Goal: Contribute content

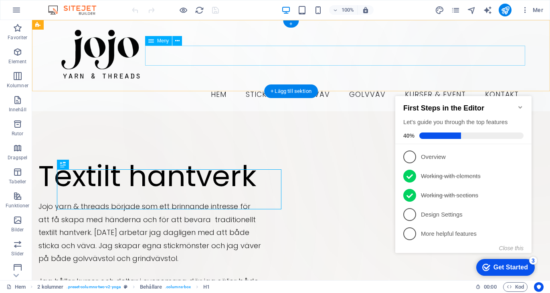
click at [315, 85] on nav "Hem Sticka Grindväv Golvväv Kurser & event Kontakt" at bounding box center [291, 95] width 468 height 20
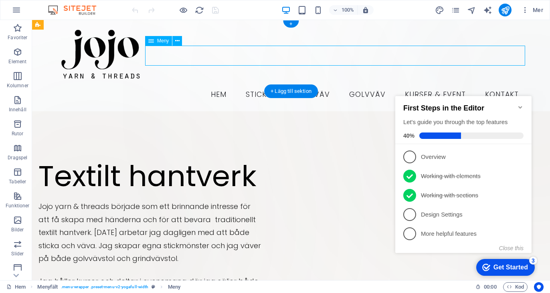
click at [315, 85] on nav "Hem Sticka Grindväv Golvväv Kurser & event Kontakt" at bounding box center [291, 95] width 468 height 20
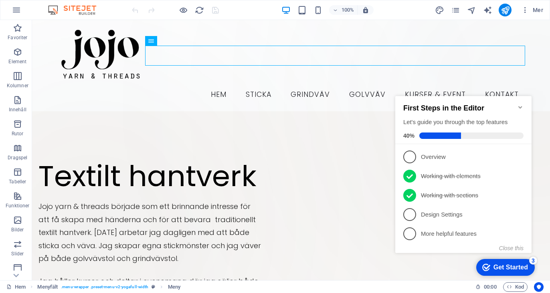
click at [520, 105] on icon "Minimize checklist" at bounding box center [520, 107] width 6 height 6
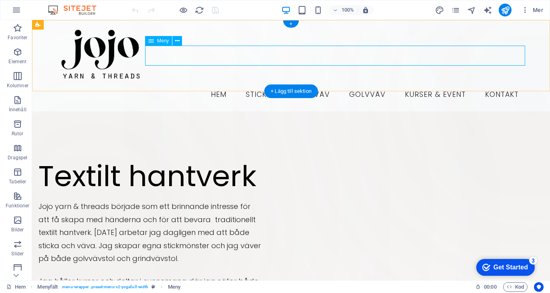
click at [318, 85] on nav "Hem Sticka Grindväv Golvväv Kurser & event Kontakt" at bounding box center [291, 95] width 468 height 20
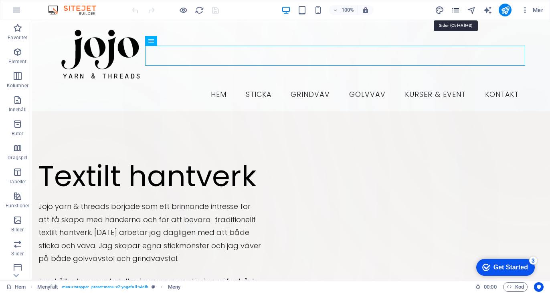
click at [454, 9] on icon "pages" at bounding box center [455, 10] width 9 height 9
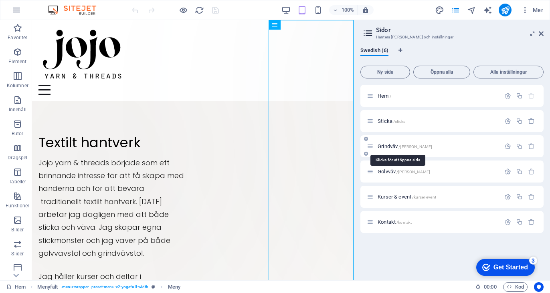
click at [386, 144] on span "Grindväv /[PERSON_NAME]" at bounding box center [405, 147] width 55 height 6
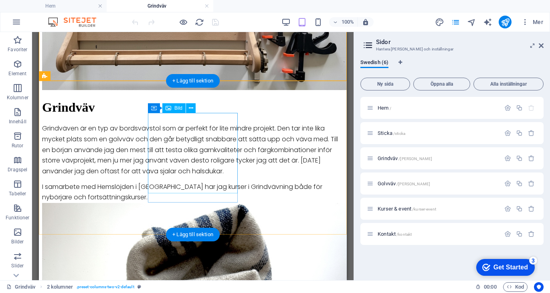
scroll to position [298, 0]
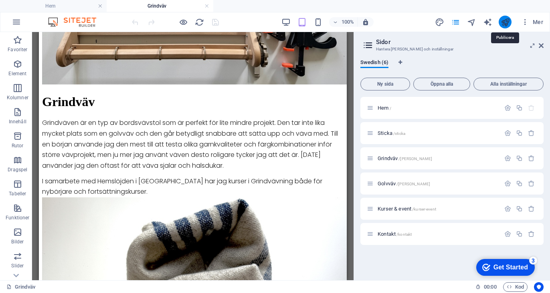
click at [508, 22] on icon "publish" at bounding box center [505, 22] width 9 height 9
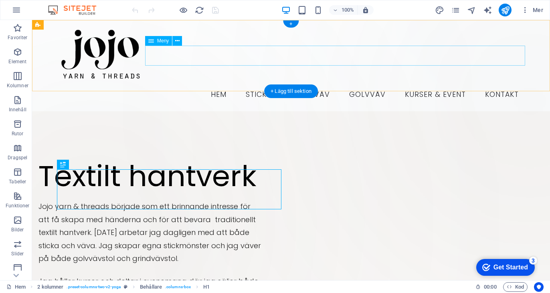
click at [314, 85] on nav "Hem Sticka Grindväv Golvväv Kurser & event Kontakt" at bounding box center [291, 95] width 468 height 20
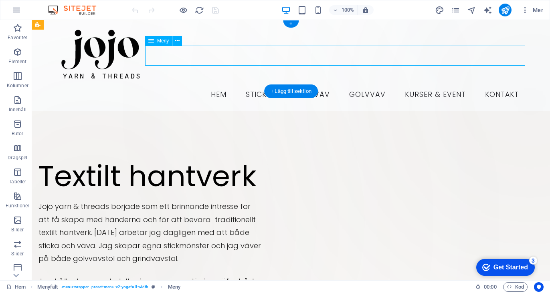
click at [309, 85] on nav "Hem Sticka Grindväv Golvväv Kurser & event Kontakt" at bounding box center [291, 95] width 468 height 20
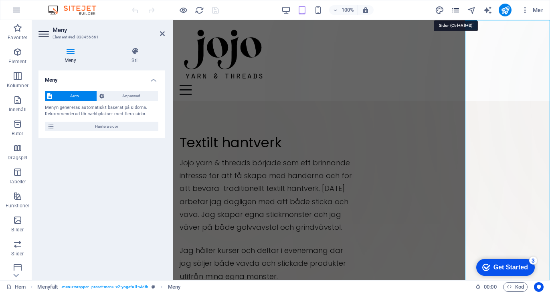
click at [459, 7] on icon "pages" at bounding box center [455, 10] width 9 height 9
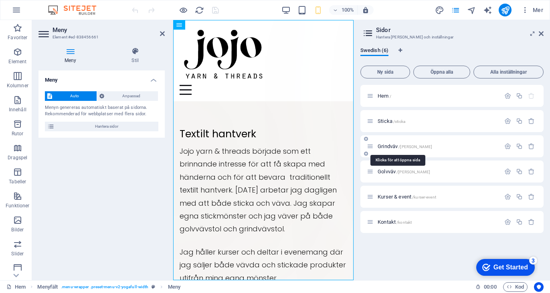
click at [385, 142] on div "Grindväv /[PERSON_NAME]" at bounding box center [433, 146] width 133 height 9
click at [387, 146] on span "Grindväv /[PERSON_NAME]" at bounding box center [405, 147] width 55 height 6
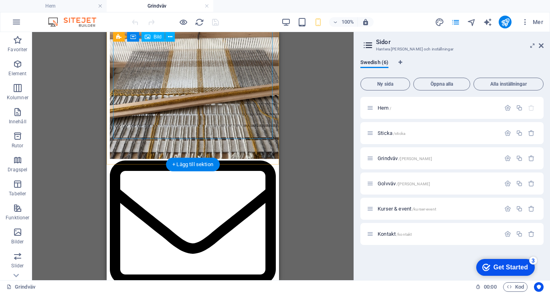
scroll to position [758, 0]
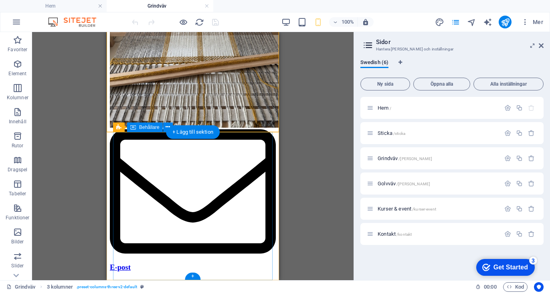
scroll to position [798, 0]
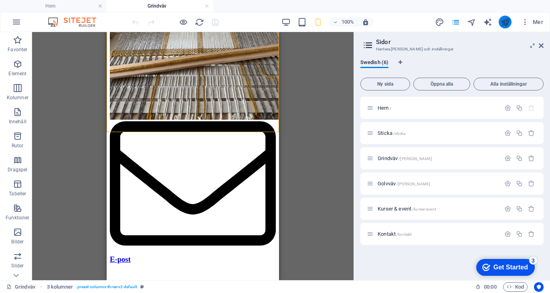
click at [503, 22] on icon "publish" at bounding box center [505, 22] width 9 height 9
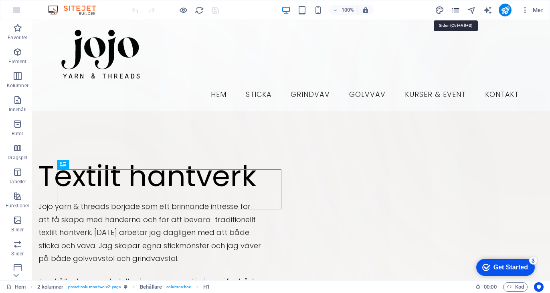
click at [455, 12] on icon "pages" at bounding box center [455, 10] width 9 height 9
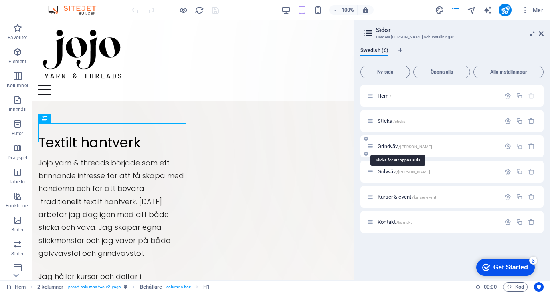
click at [386, 146] on span "Grindväv /[PERSON_NAME]" at bounding box center [405, 147] width 55 height 6
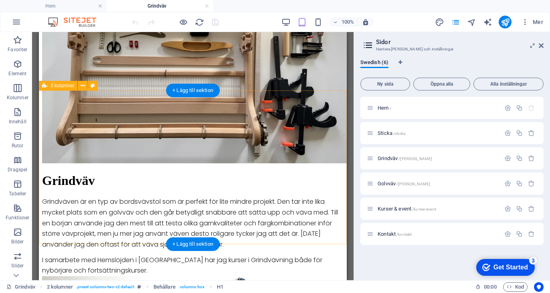
scroll to position [298, 0]
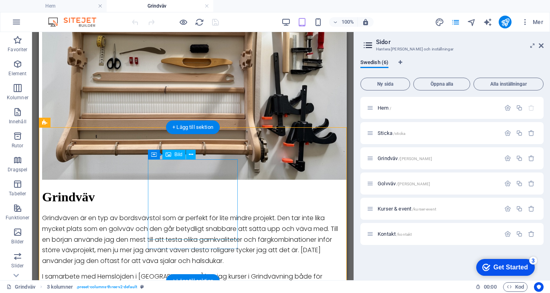
scroll to position [112, 0]
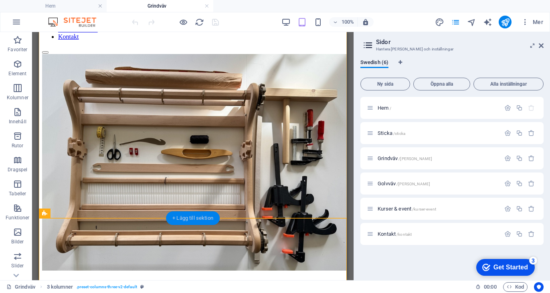
click at [192, 214] on div "+ Lägg till sektion" at bounding box center [193, 219] width 54 height 14
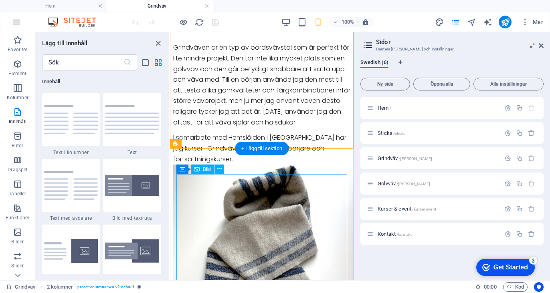
scroll to position [324, 0]
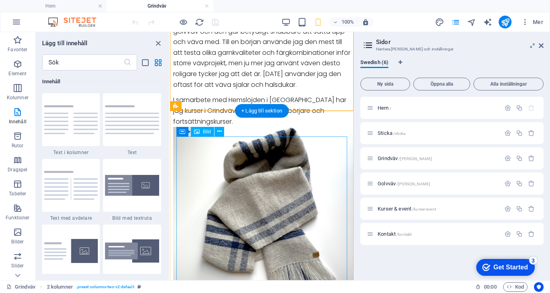
click at [256, 144] on figure at bounding box center [261, 219] width 177 height 185
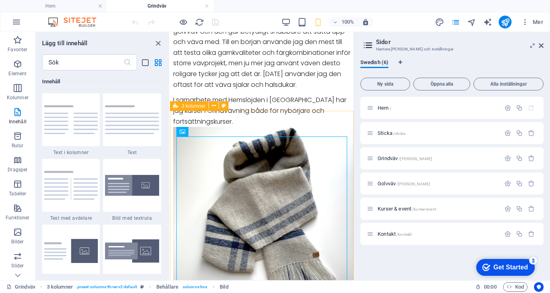
click at [175, 106] on icon at bounding box center [175, 106] width 5 height 10
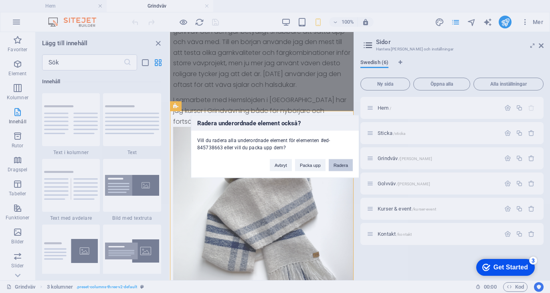
click at [346, 164] on button "Radera" at bounding box center [341, 166] width 24 height 12
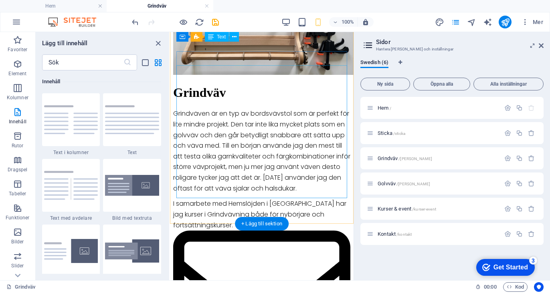
scroll to position [210, 0]
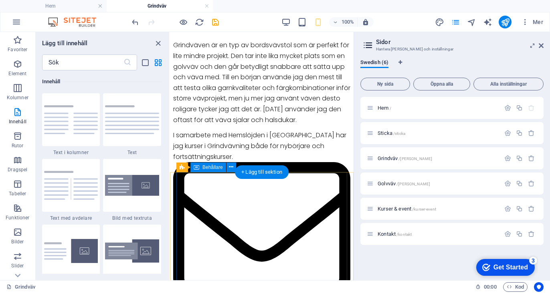
scroll to position [302, 0]
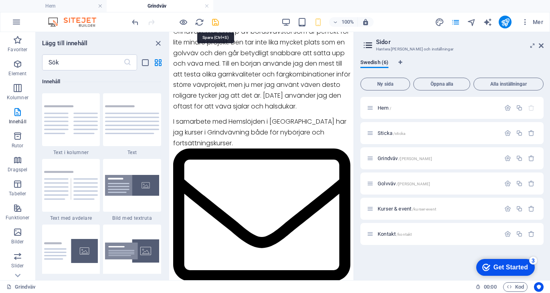
click at [214, 21] on icon "save" at bounding box center [215, 22] width 9 height 9
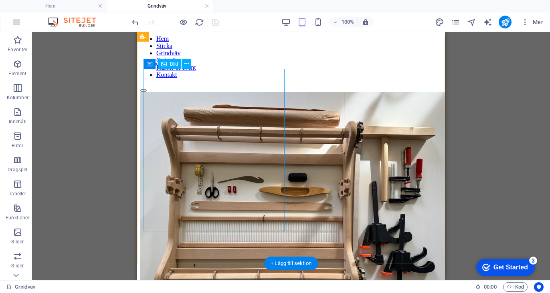
scroll to position [0, 0]
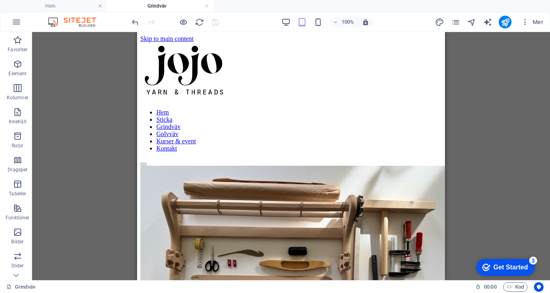
click at [214, 19] on div at bounding box center [175, 22] width 90 height 13
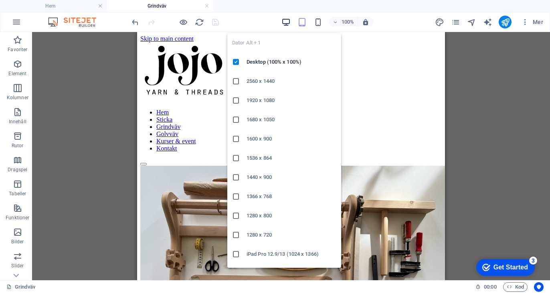
click at [287, 18] on icon "button" at bounding box center [285, 22] width 9 height 9
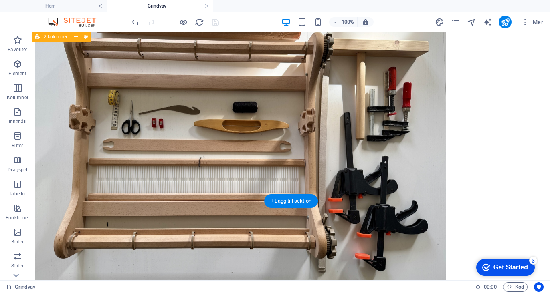
scroll to position [181, 0]
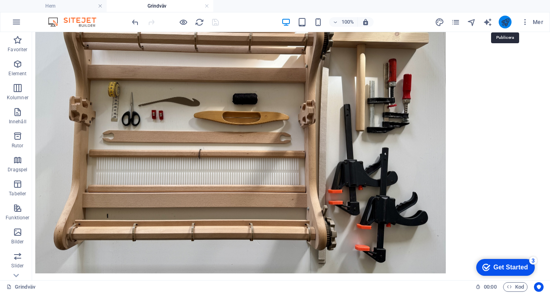
click at [507, 19] on icon "publish" at bounding box center [505, 22] width 9 height 9
